Goal: Task Accomplishment & Management: Manage account settings

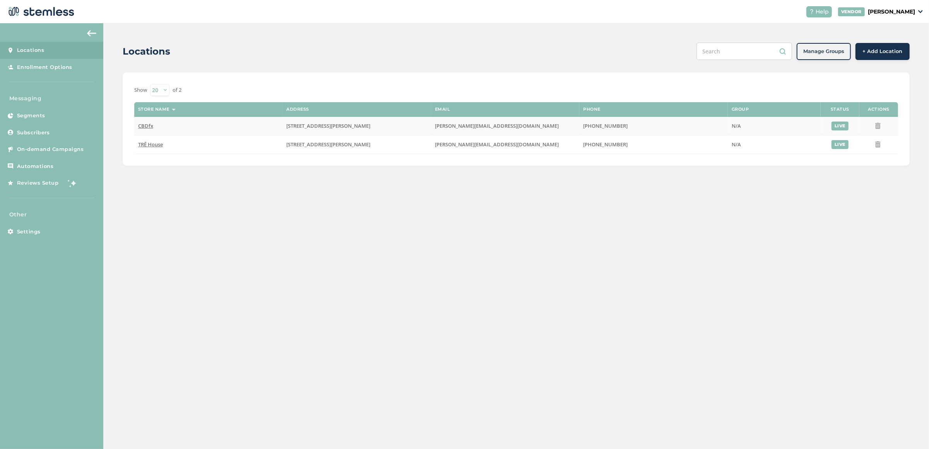
click at [148, 125] on span "CBDfx" at bounding box center [145, 125] width 15 height 7
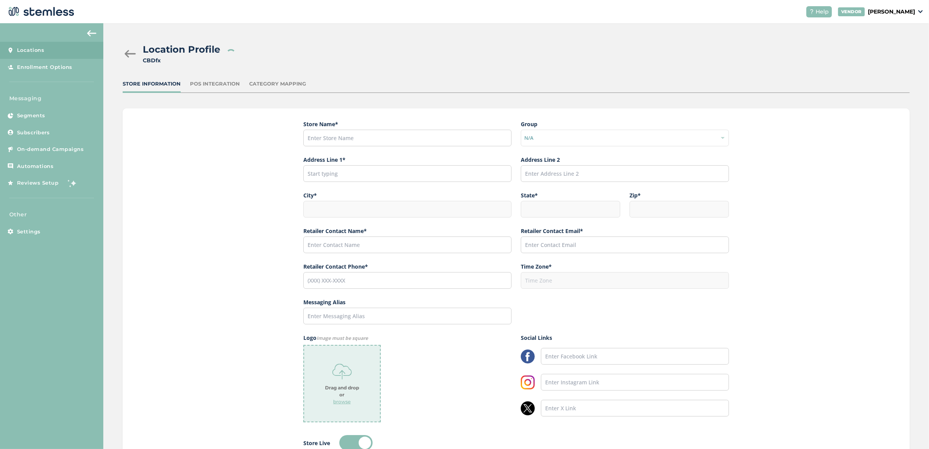
type input "CBDfx"
type input "[STREET_ADDRESS][PERSON_NAME]"
type input "[GEOGRAPHIC_DATA]"
type input "CA"
type input "91311"
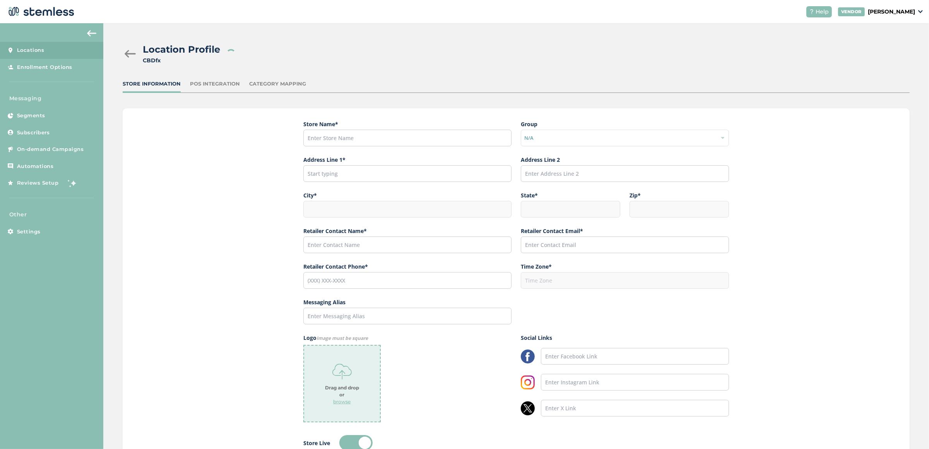
type input "[PERSON_NAME]"
type input "[PERSON_NAME][EMAIL_ADDRESS][DOMAIN_NAME]"
type input "[PHONE_NUMBER]"
type input "America/Los_Angeles"
type input "fx"
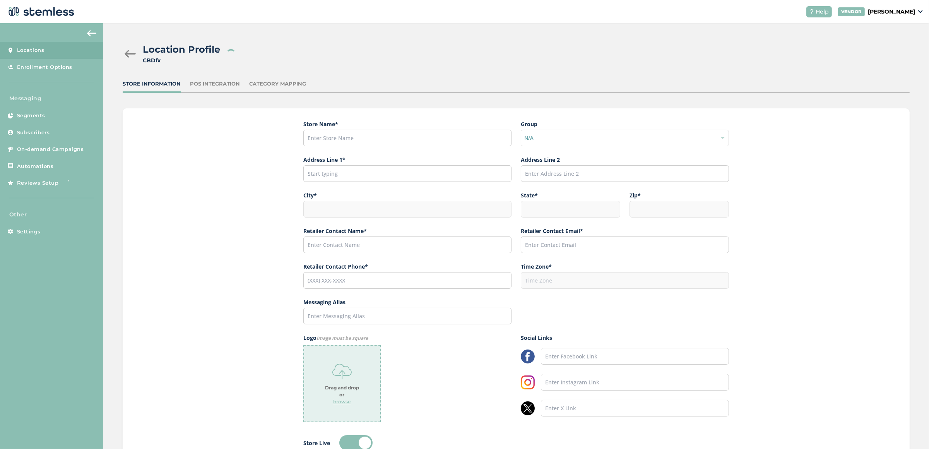
type input "[URL][DOMAIN_NAME]"
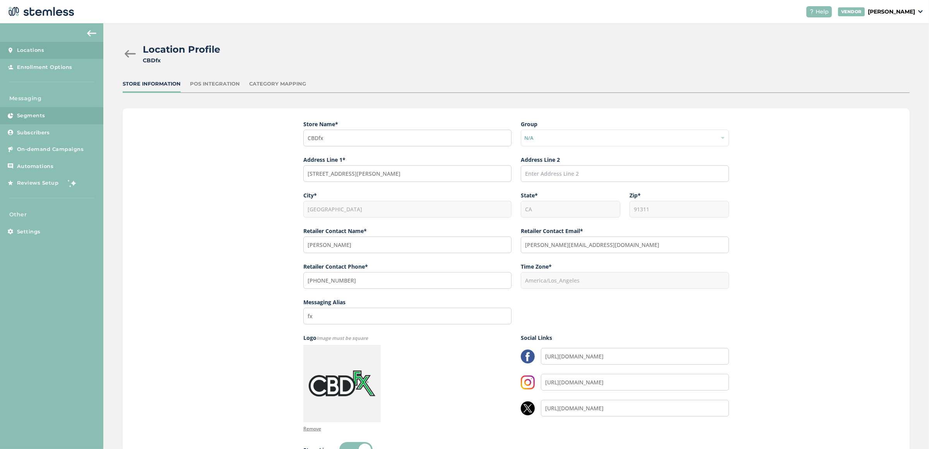
click at [41, 120] on link "Segments" at bounding box center [51, 115] width 103 height 17
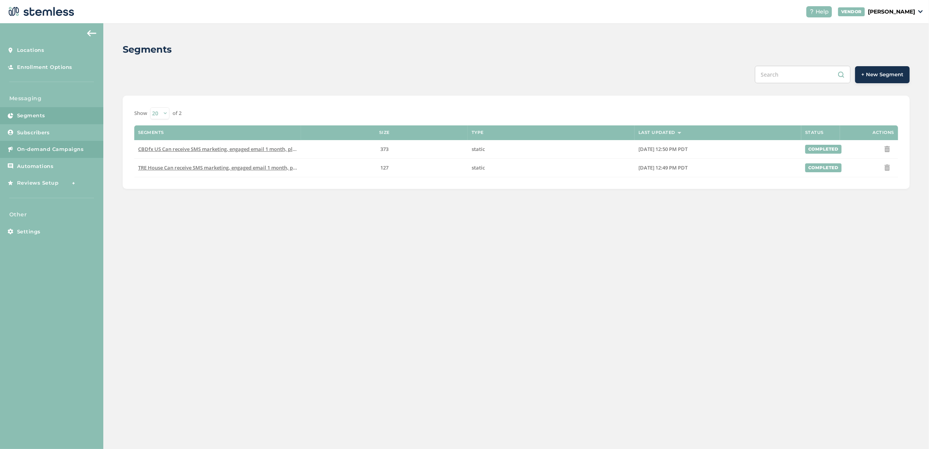
click at [38, 147] on span "On-demand Campaigns" at bounding box center [50, 149] width 67 height 8
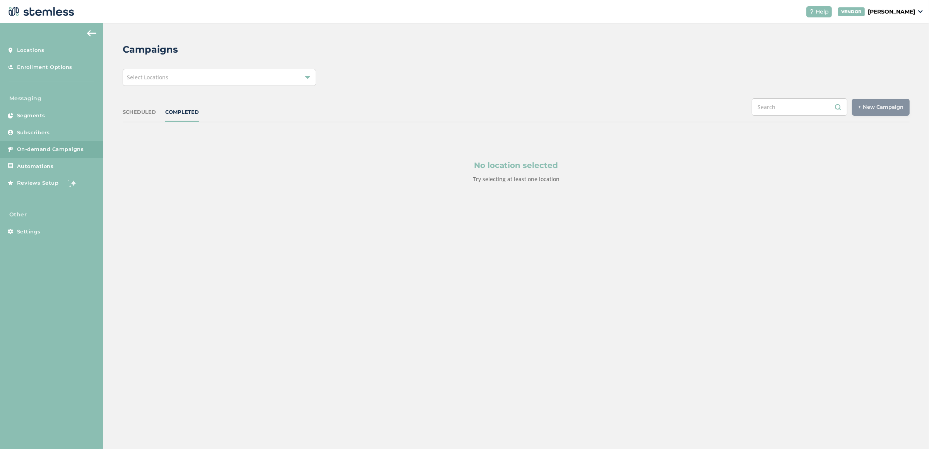
click at [224, 80] on div "Select Locations" at bounding box center [219, 77] width 193 height 17
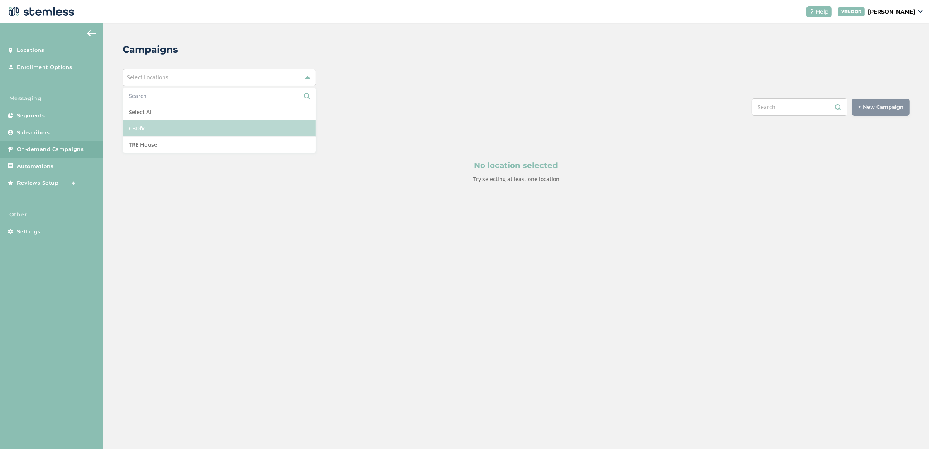
click at [175, 123] on li "CBDfx" at bounding box center [219, 128] width 193 height 16
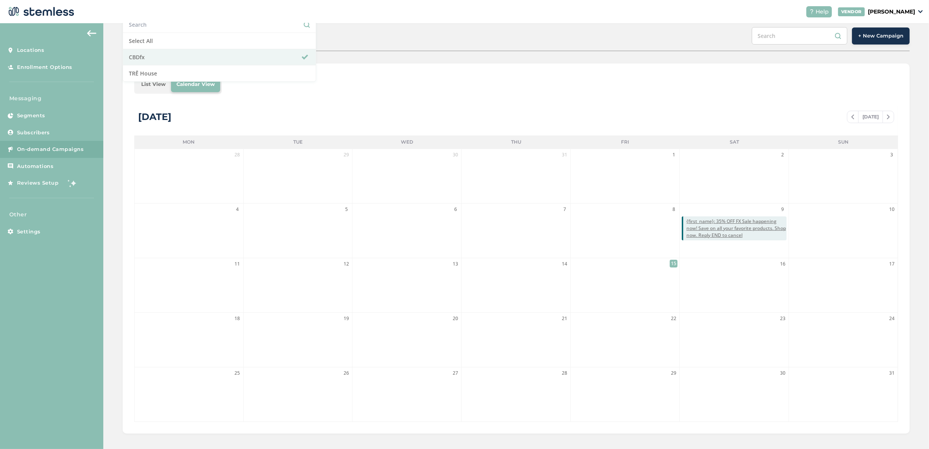
scroll to position [75, 0]
